Goal: Information Seeking & Learning: Learn about a topic

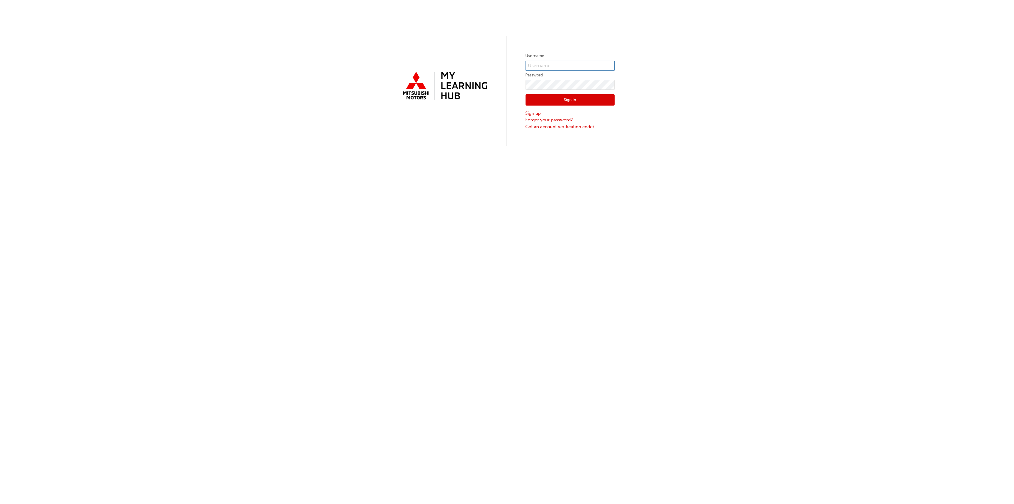
click at [550, 66] on input "text" at bounding box center [570, 66] width 89 height 10
click at [0, 503] on com-1password-button at bounding box center [0, 504] width 0 height 0
click at [575, 66] on input "text" at bounding box center [570, 66] width 89 height 10
click at [0, 503] on com-1password-button at bounding box center [0, 504] width 0 height 0
click at [593, 63] on input "text" at bounding box center [570, 66] width 89 height 10
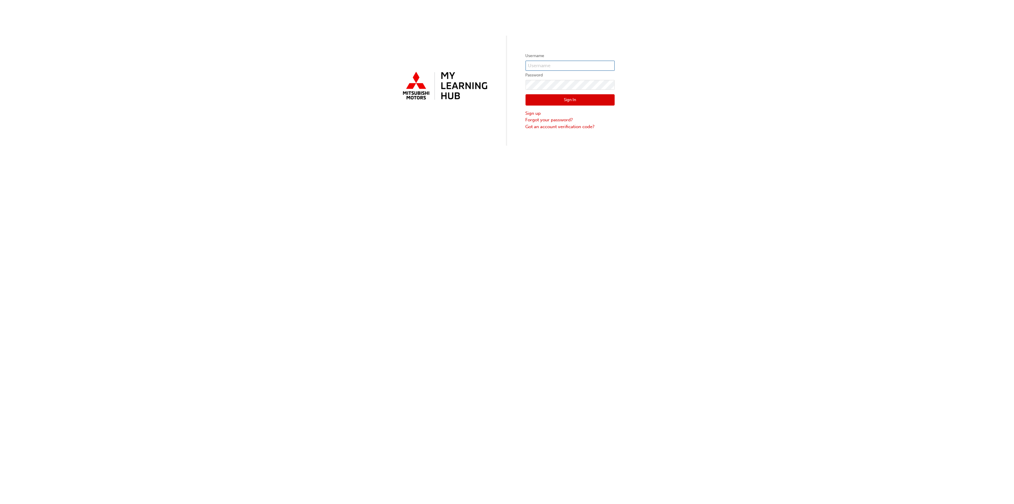
type input "[PERSON_NAME][EMAIL_ADDRESS][PERSON_NAME][PERSON_NAME][DOMAIN_NAME]"
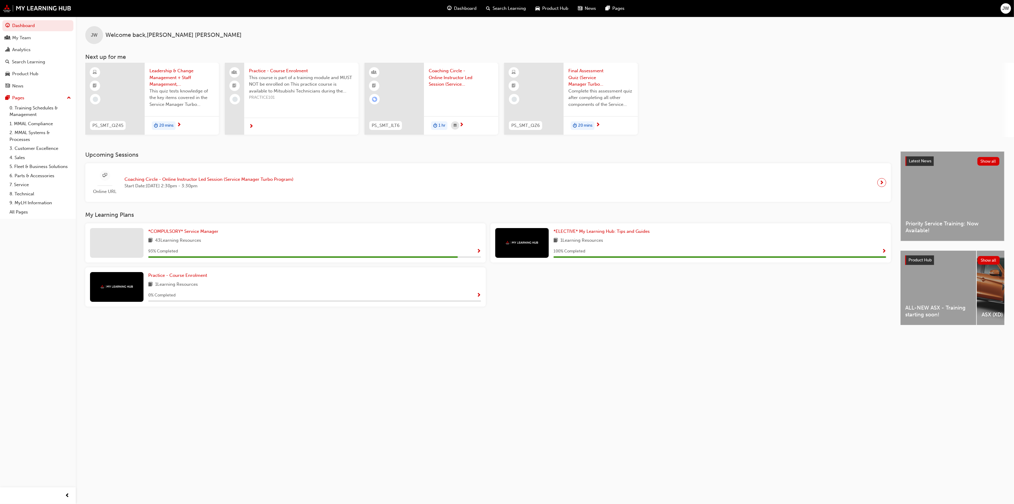
click at [440, 126] on span "1 hr" at bounding box center [442, 125] width 7 height 7
